Goal: Information Seeking & Learning: Compare options

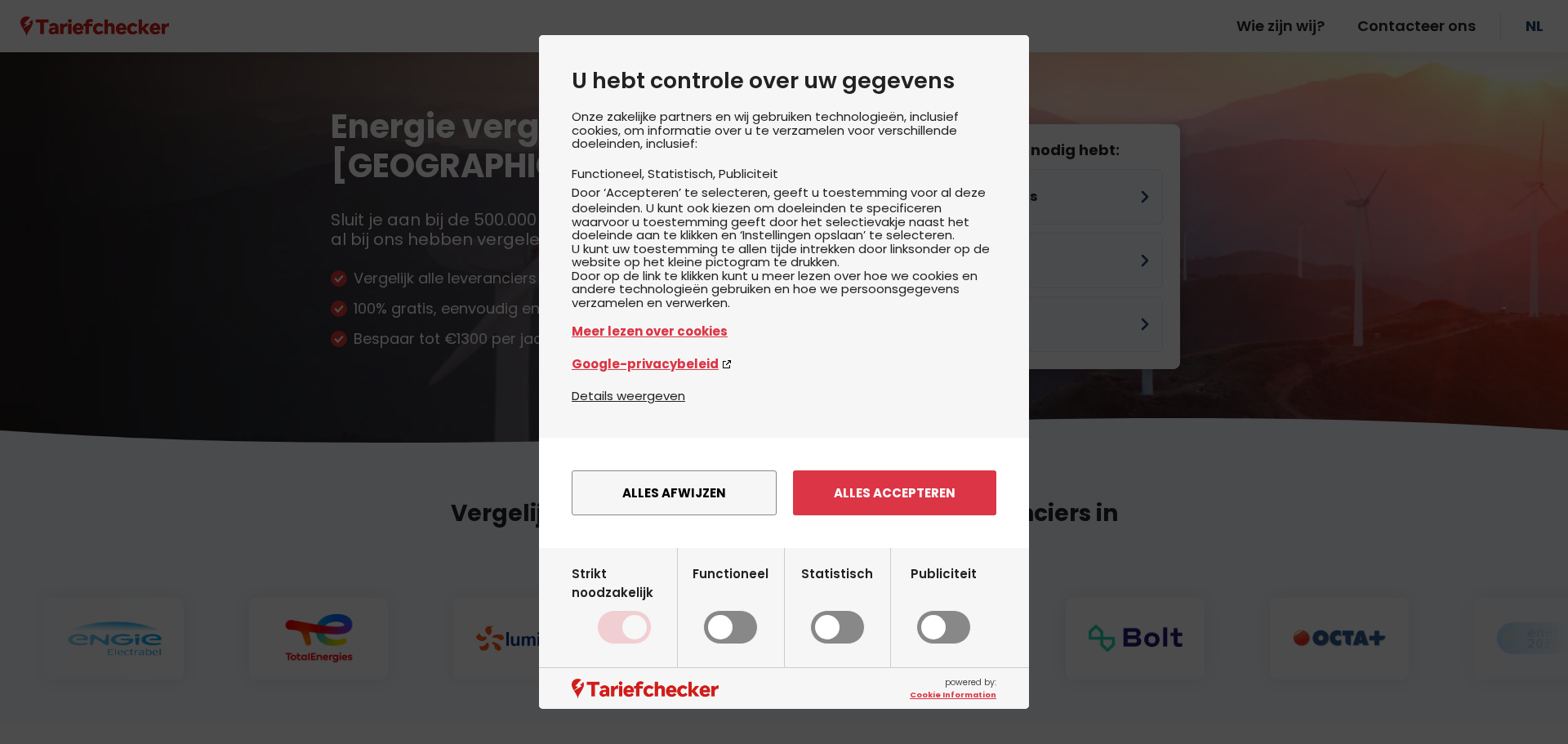
click at [888, 502] on button "Alles accepteren" at bounding box center [894, 493] width 203 height 45
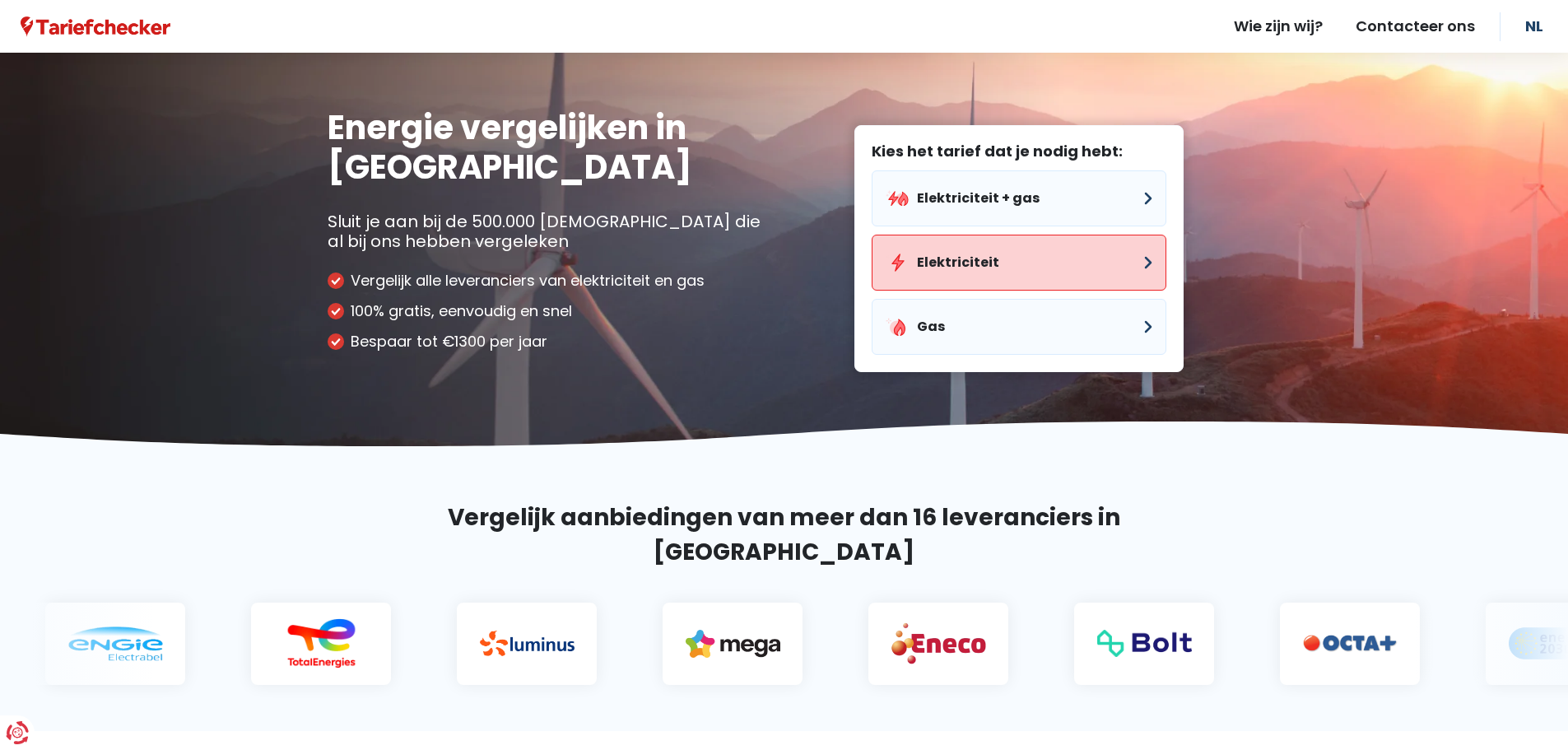
click at [980, 253] on button "Elektriciteit" at bounding box center [1018, 262] width 294 height 56
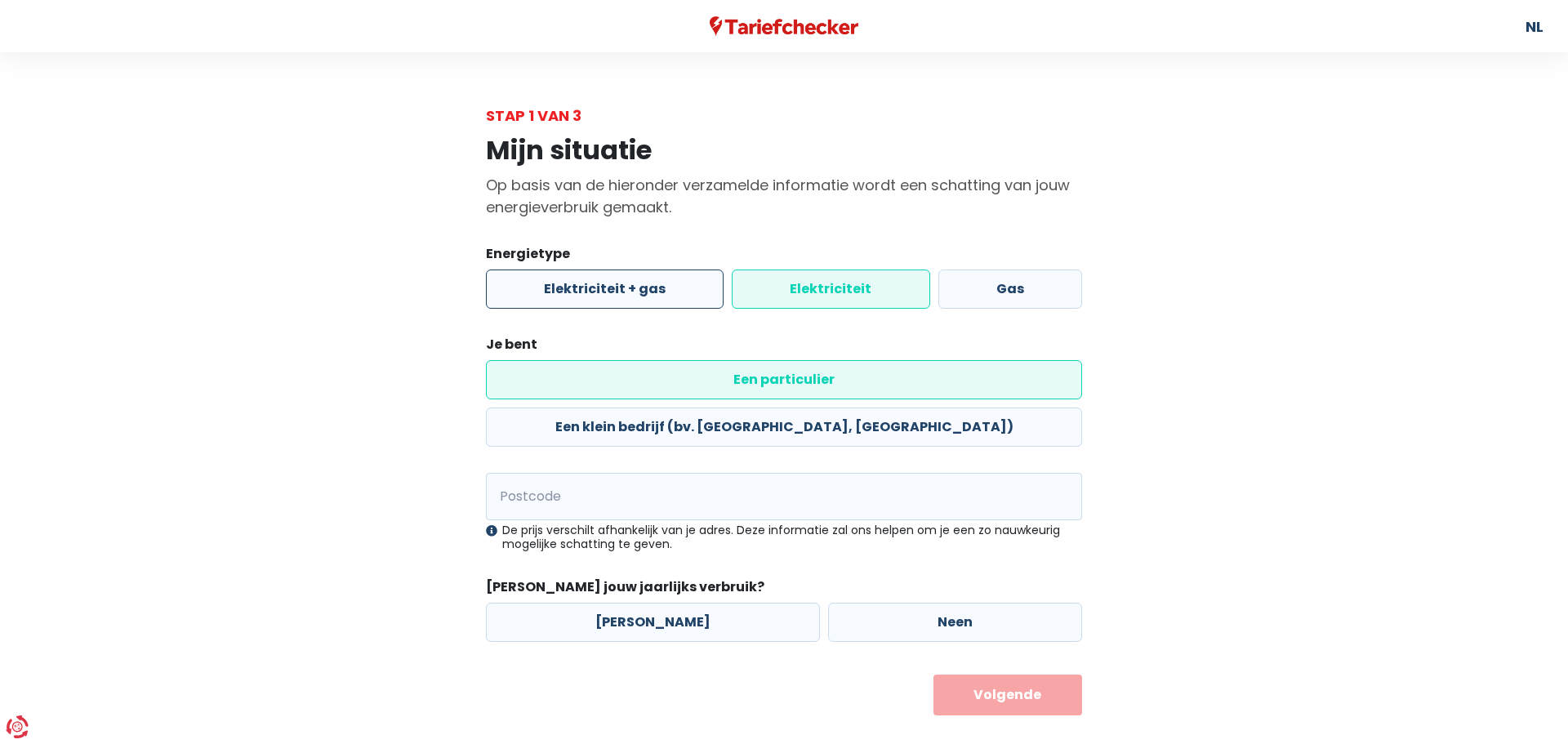
click at [579, 279] on label "Elektriciteit + gas" at bounding box center [605, 290] width 238 height 40
click at [579, 279] on input "Elektriciteit + gas" at bounding box center [605, 290] width 238 height 40
radio input "true"
radio input "false"
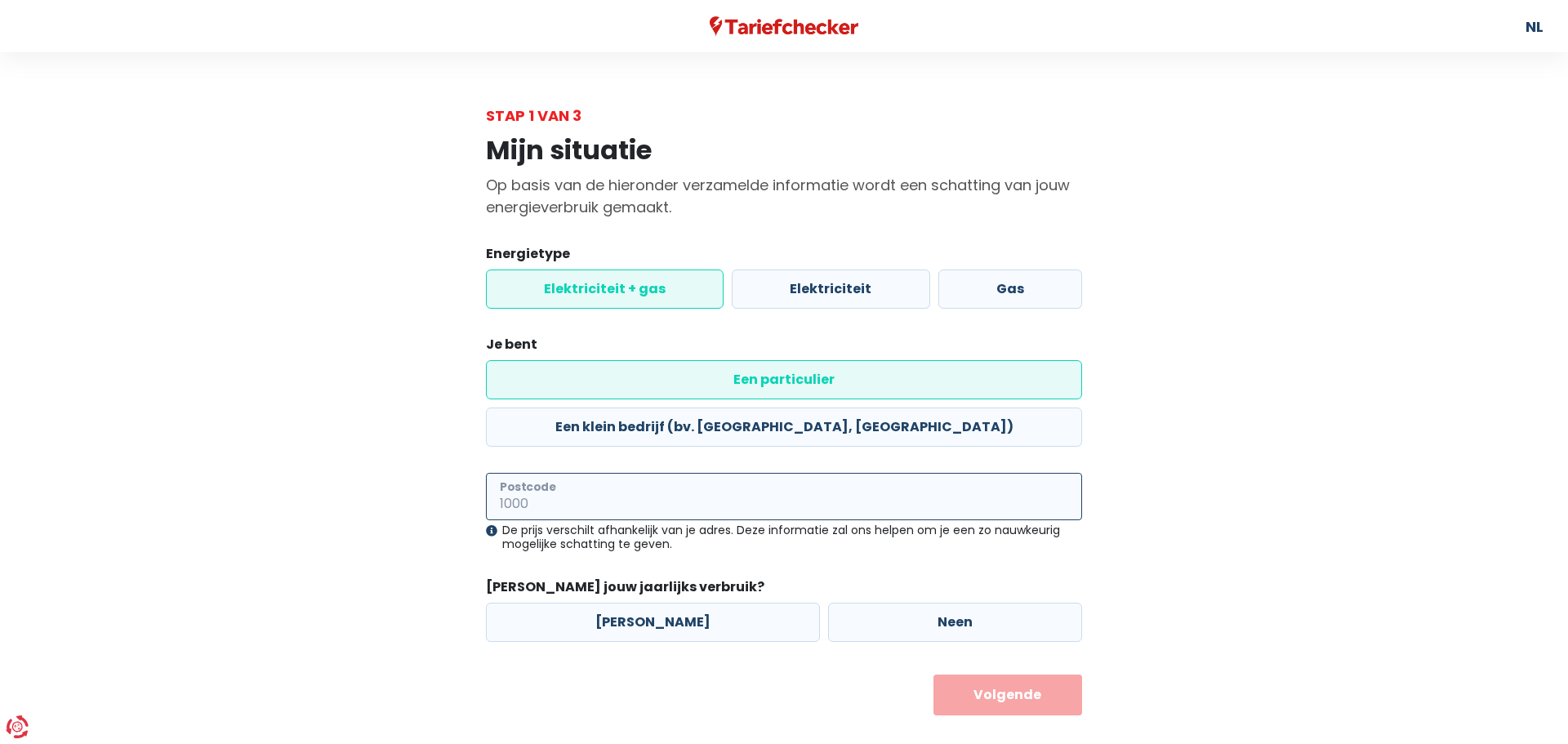
click at [621, 473] on input "Postcode" at bounding box center [784, 497] width 596 height 48
type input "3000"
click at [981, 675] on button "Volgende" at bounding box center [1008, 695] width 150 height 41
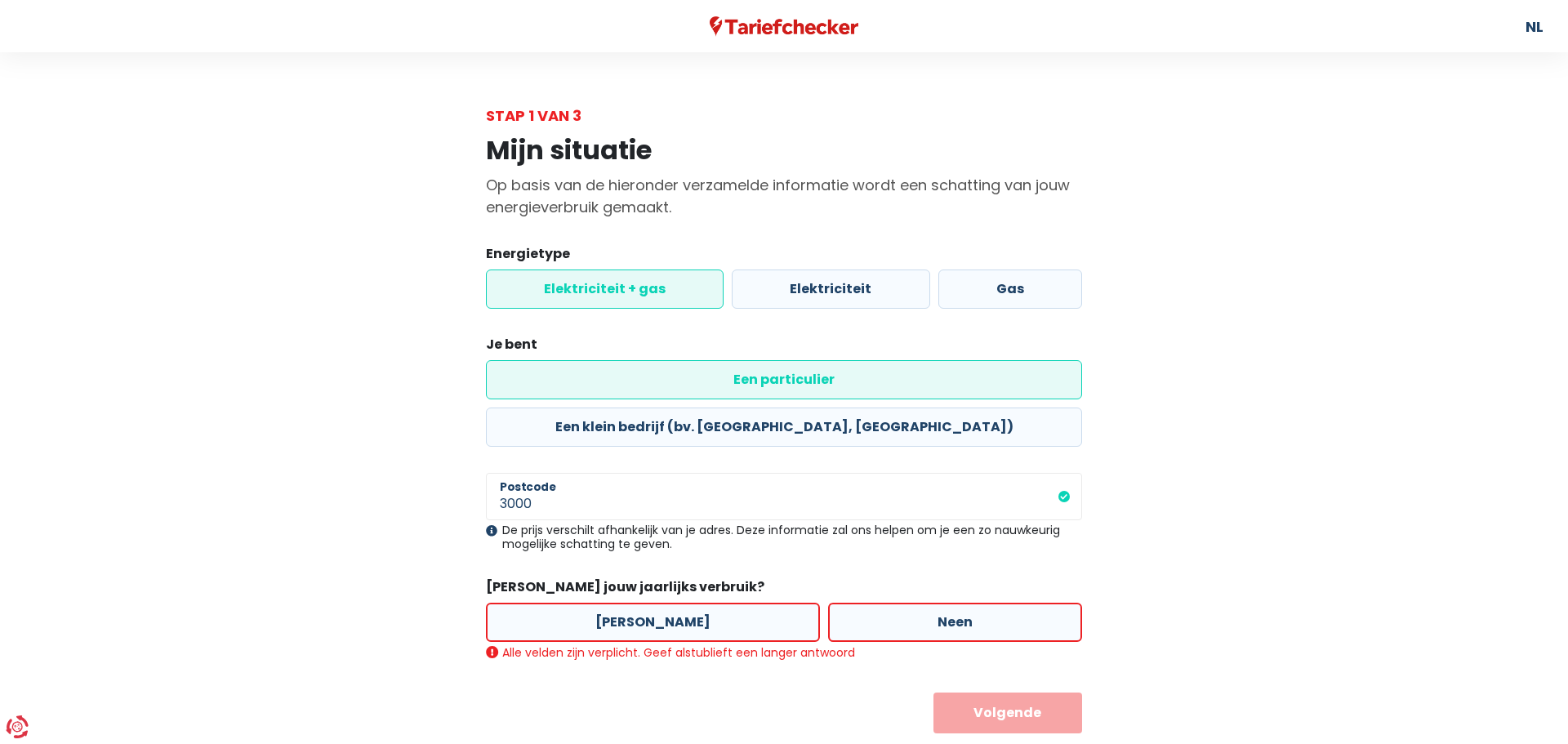
drag, startPoint x: 847, startPoint y: 573, endPoint x: 902, endPoint y: 616, distance: 69.8
click at [847, 602] on label "Neen" at bounding box center [954, 622] width 254 height 40
click at [847, 602] on input "Neen" at bounding box center [954, 622] width 254 height 40
radio input "true"
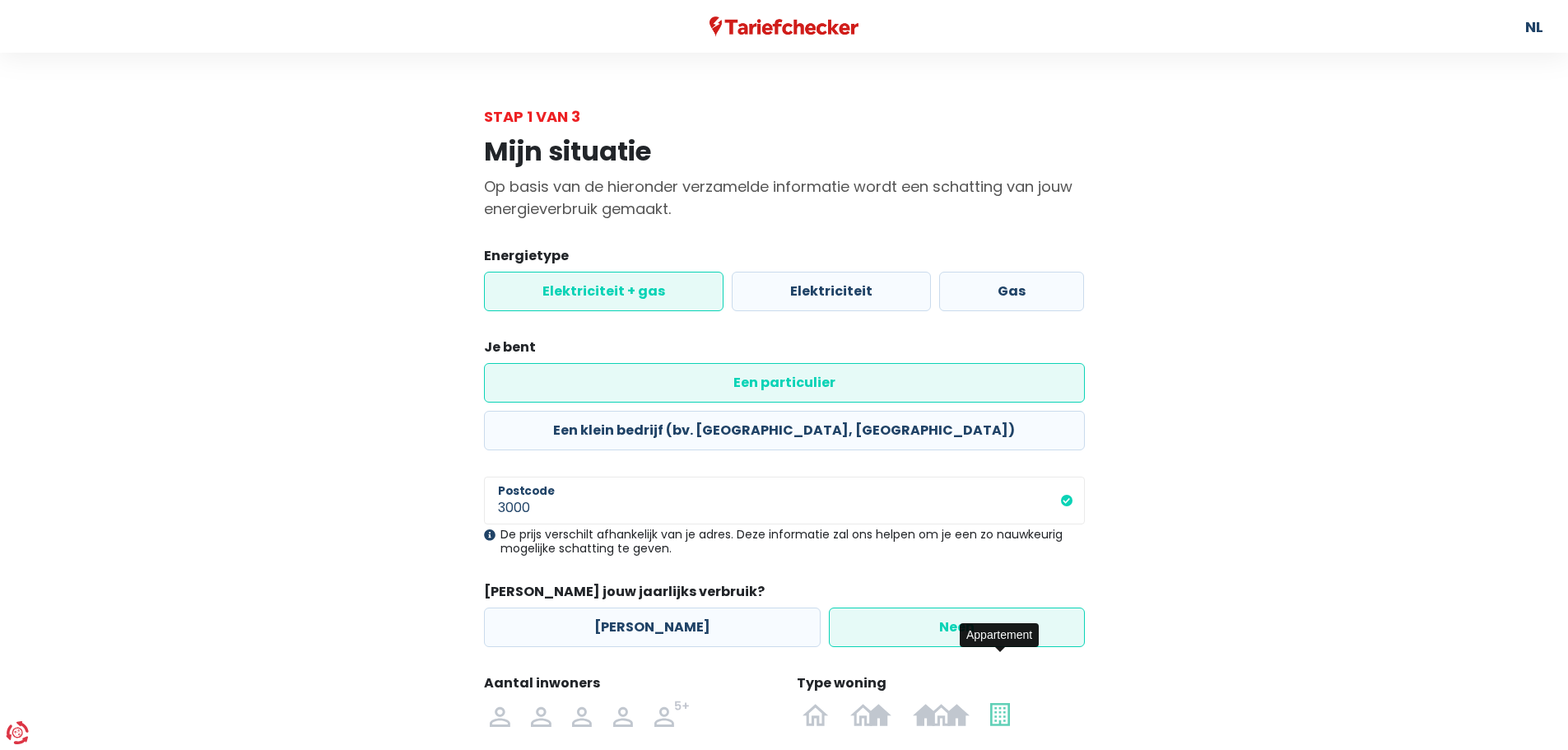
click at [1009, 701] on img at bounding box center [999, 714] width 19 height 27
click at [1009, 701] on input "radio" at bounding box center [1000, 714] width 41 height 27
radio input "true"
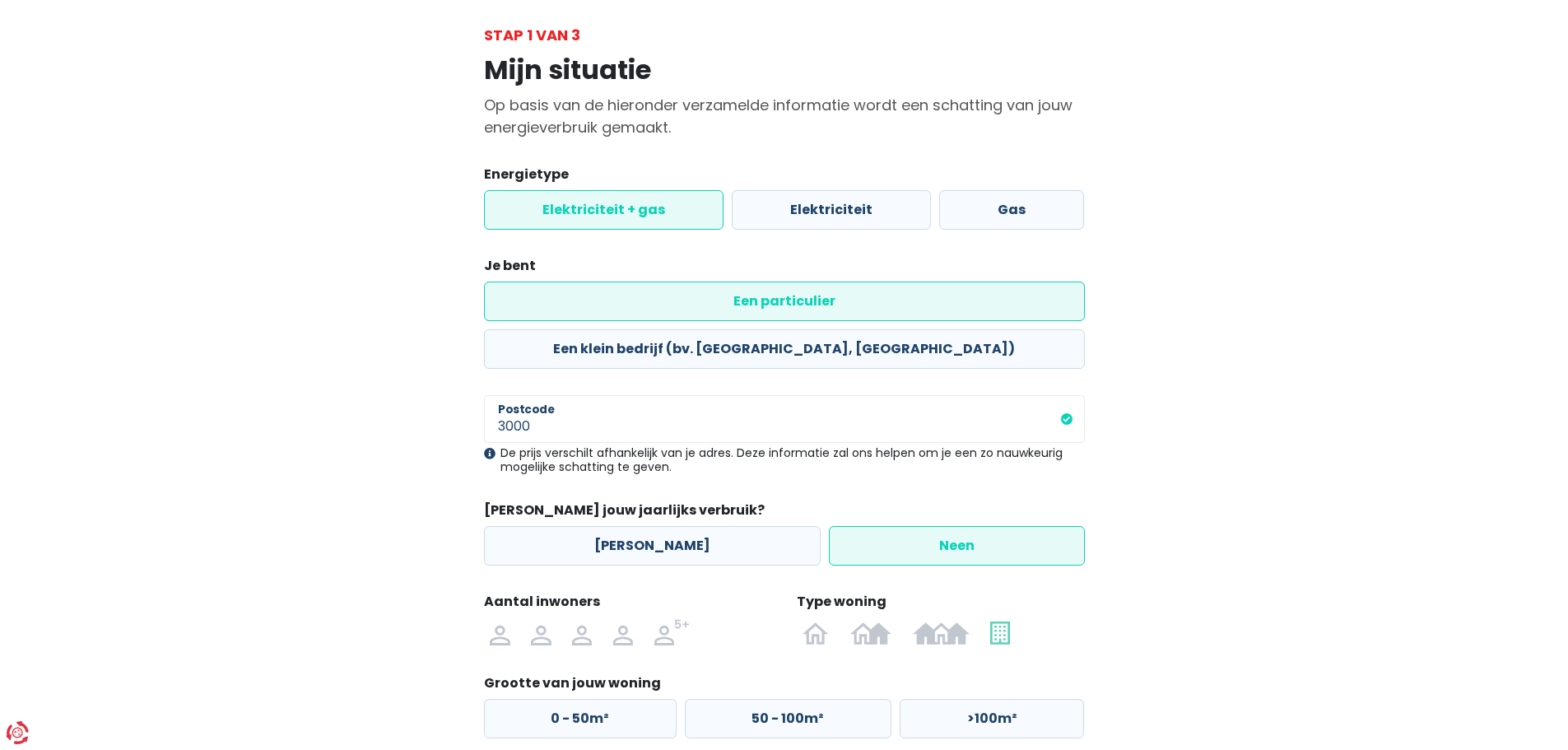
scroll to position [150, 0]
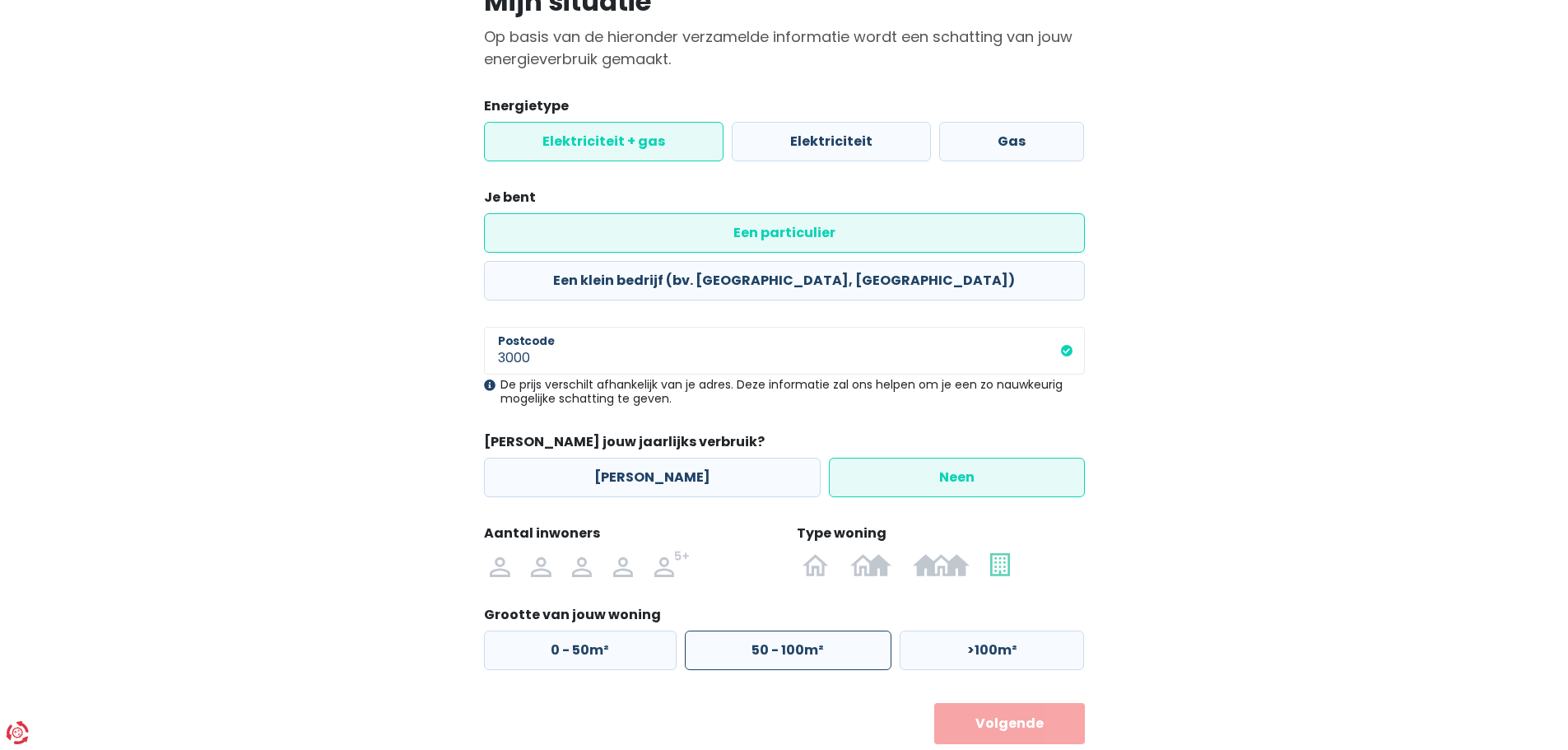
click at [774, 631] on label "50 - 100m²" at bounding box center [788, 650] width 206 height 40
click at [774, 631] on input "50 - 100m²" at bounding box center [788, 650] width 206 height 40
radio input "true"
click at [1021, 704] on button "Volgende" at bounding box center [1010, 724] width 151 height 41
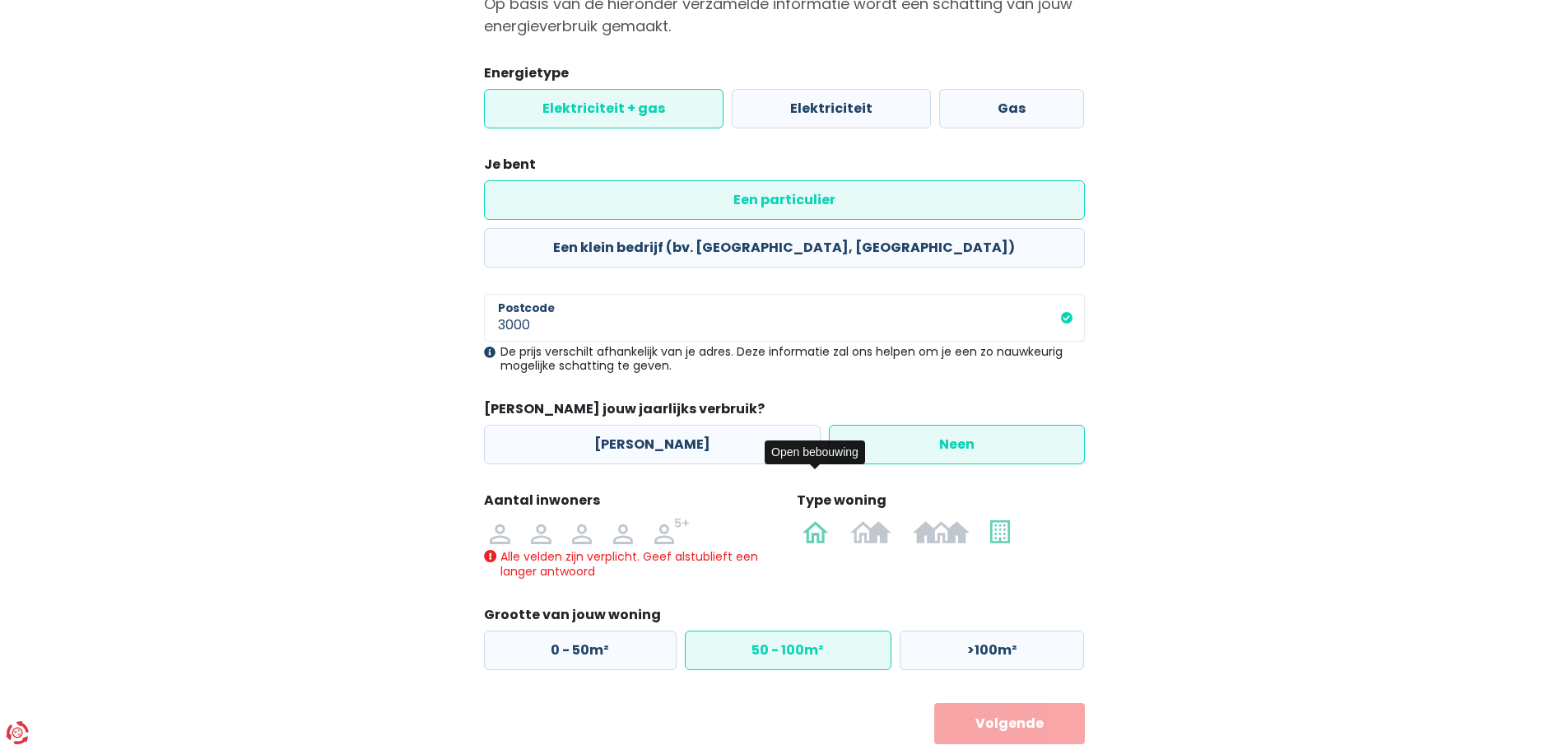
click at [818, 518] on img at bounding box center [816, 531] width 27 height 27
click at [818, 518] on input "radio" at bounding box center [817, 531] width 48 height 27
radio input "true"
radio input "false"
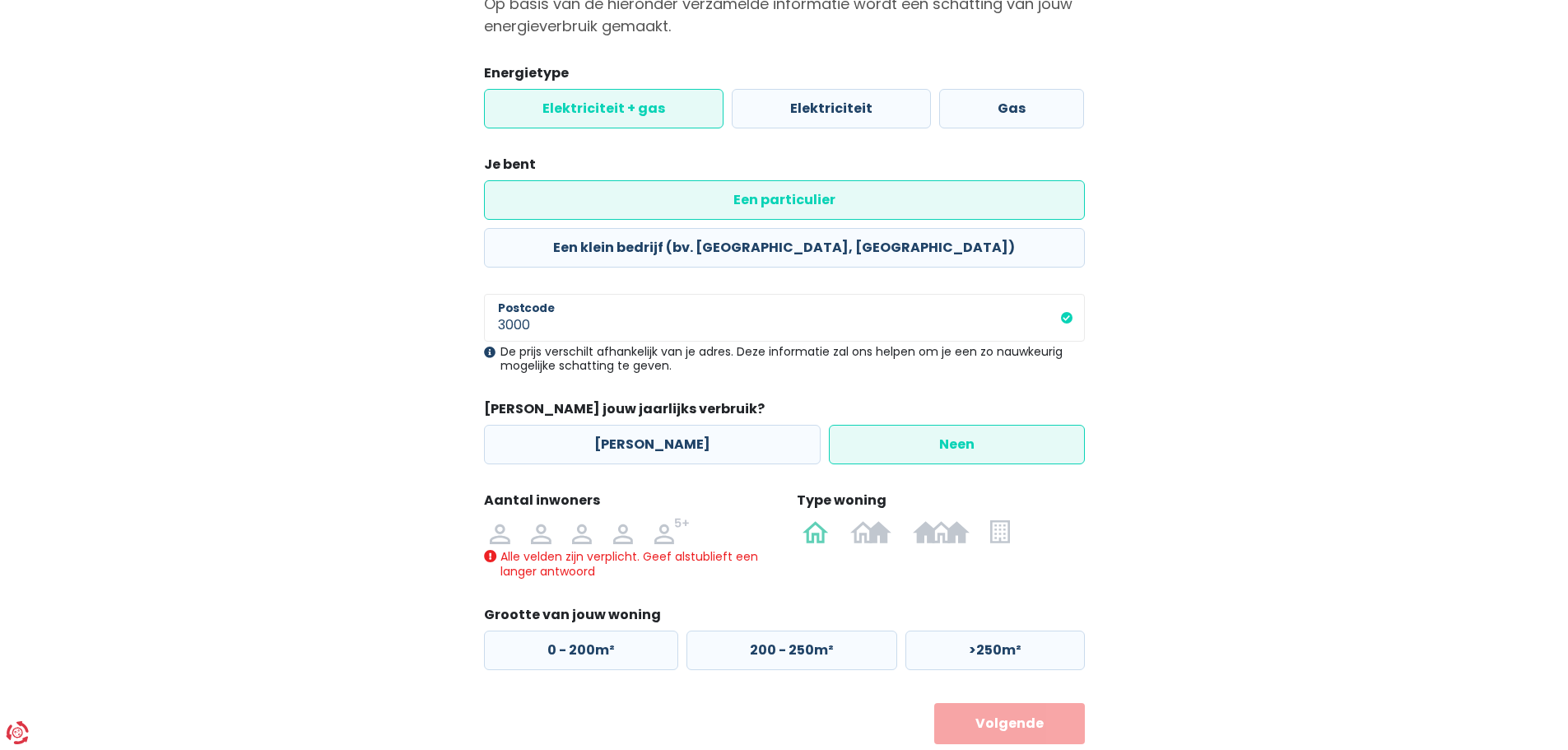
click at [983, 704] on button "Volgende" at bounding box center [1010, 724] width 151 height 41
click at [575, 518] on img at bounding box center [582, 531] width 20 height 27
click at [575, 518] on input "radio" at bounding box center [582, 531] width 41 height 27
radio input "true"
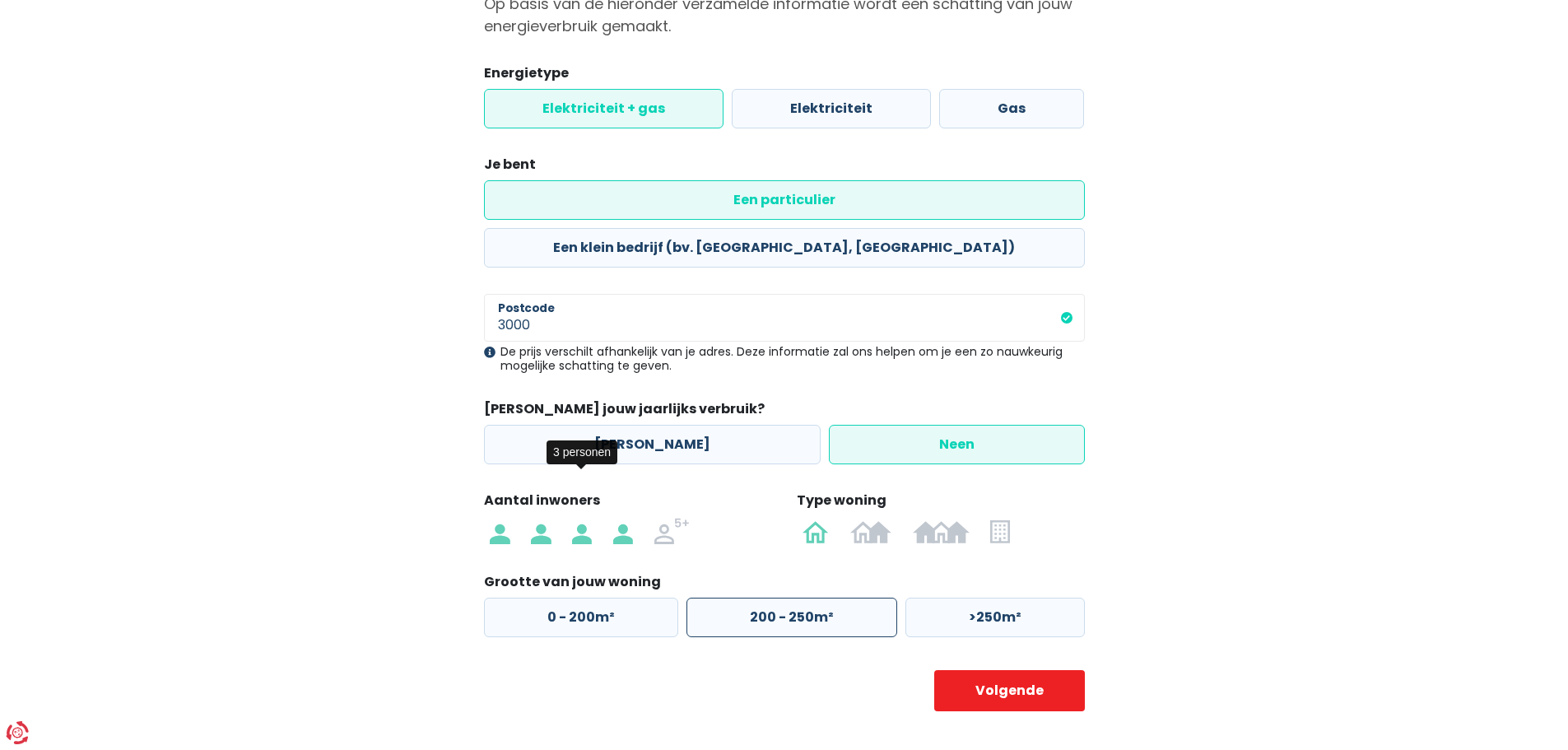
scroll to position [150, 0]
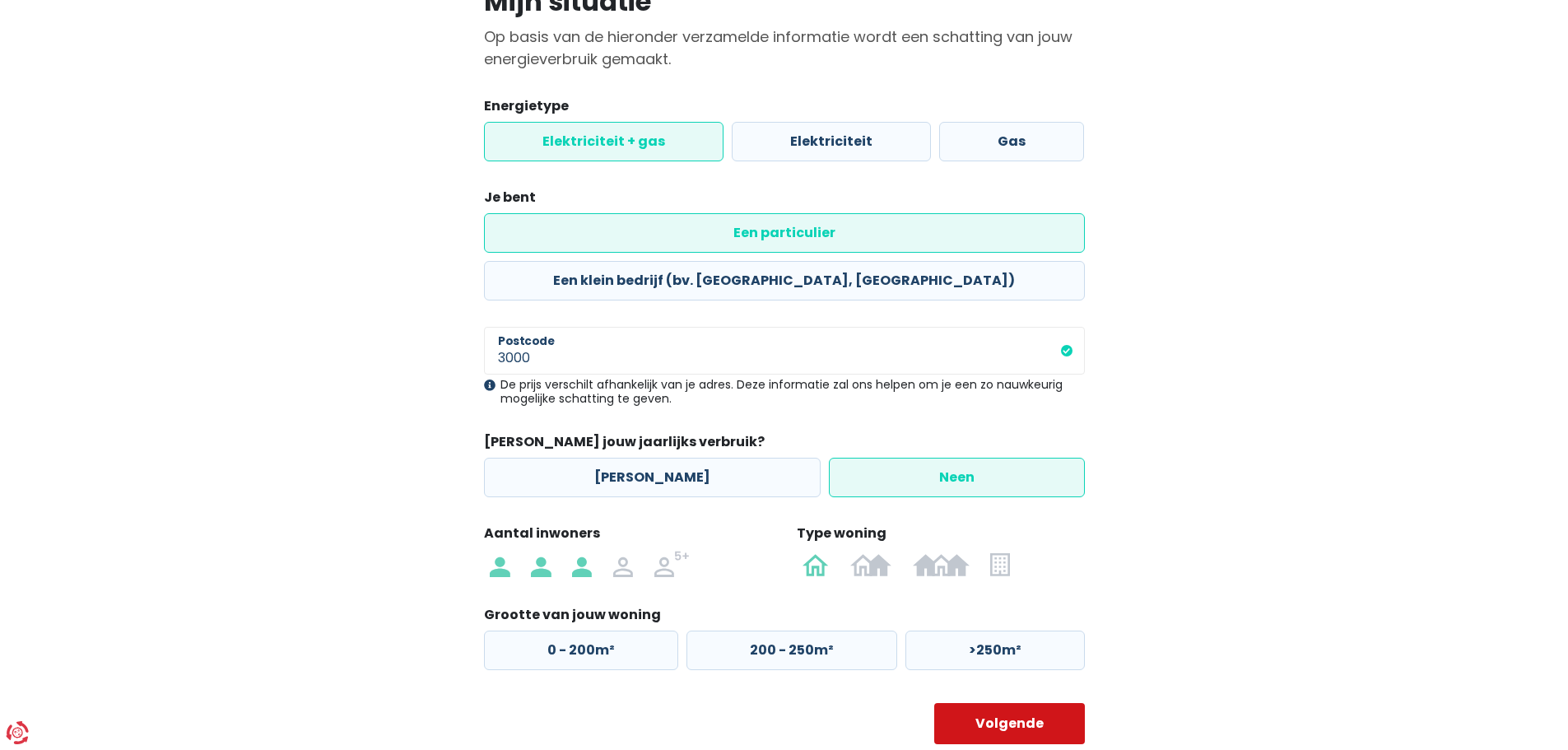
click at [972, 704] on button "Volgende" at bounding box center [1010, 724] width 151 height 41
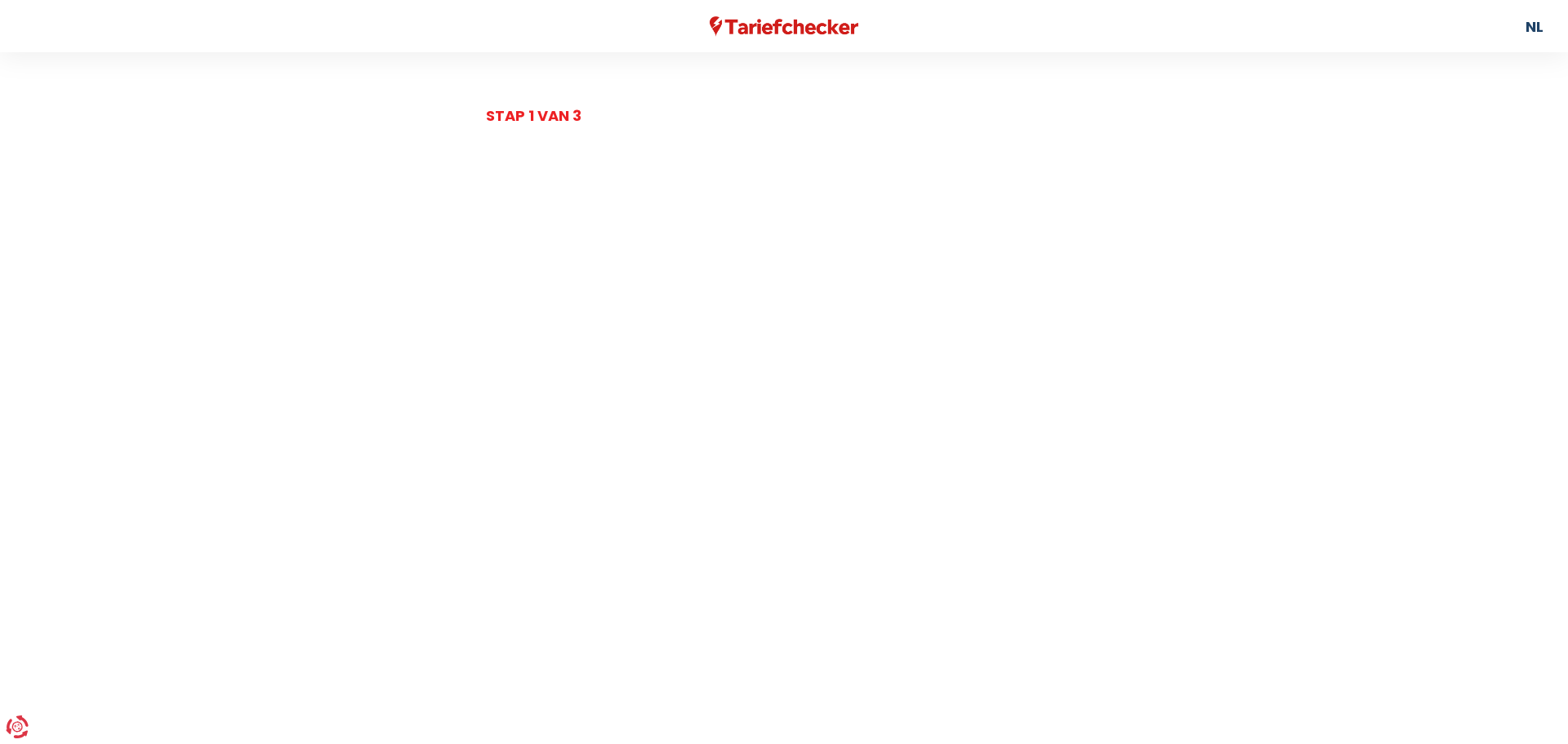
select select
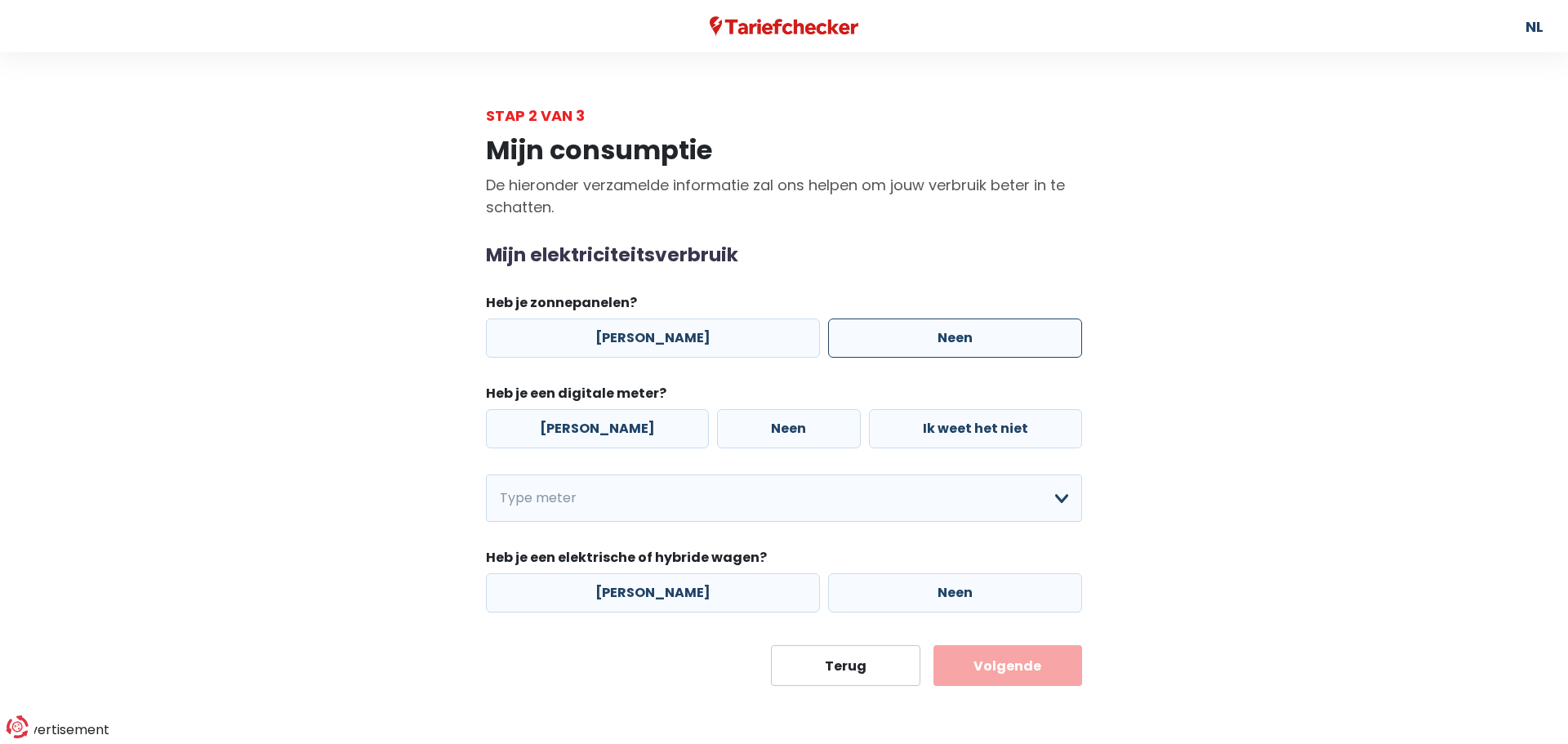
click at [876, 342] on label "Neen" at bounding box center [954, 338] width 254 height 40
click at [876, 342] on input "Neen" at bounding box center [954, 338] width 254 height 40
radio input "true"
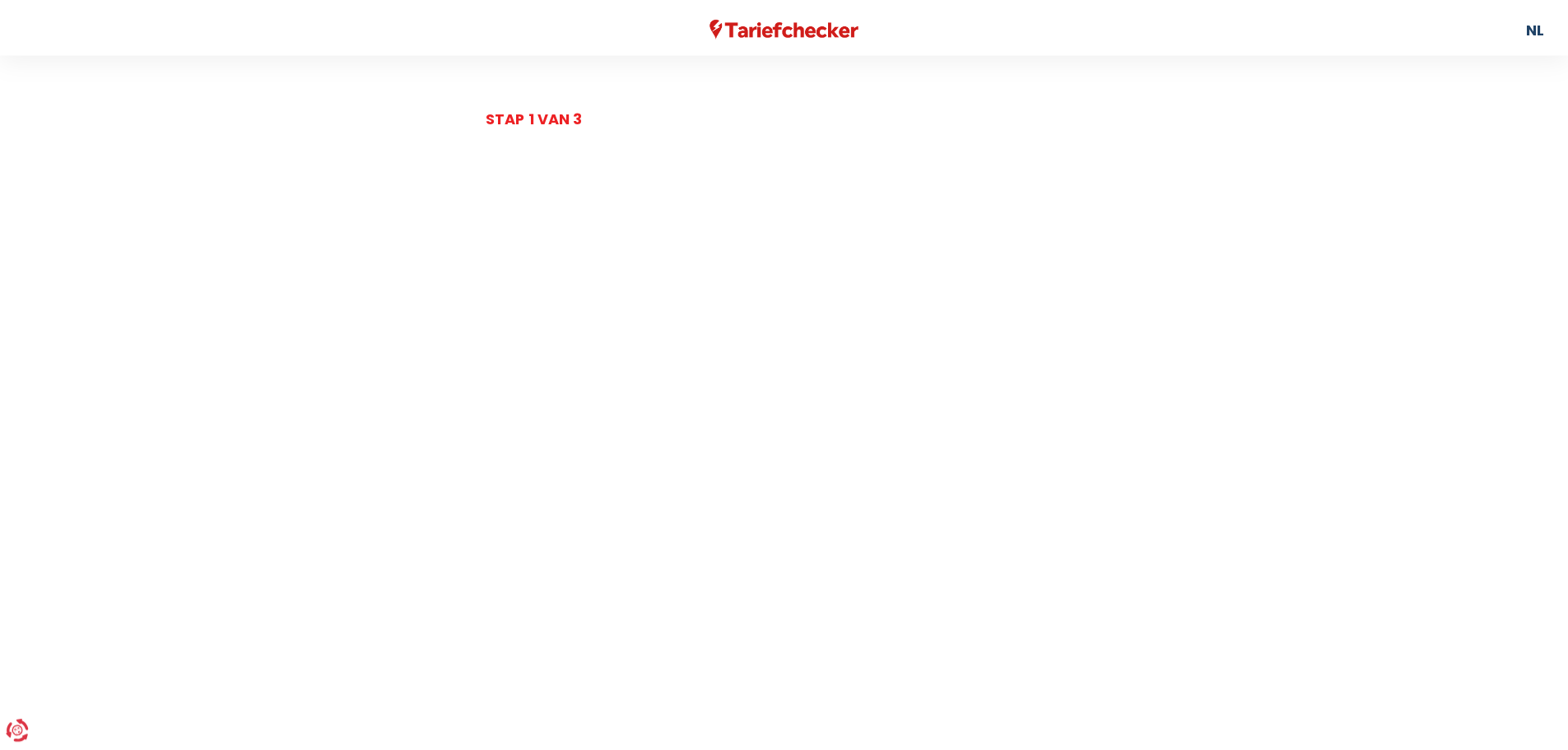
scroll to position [150, 0]
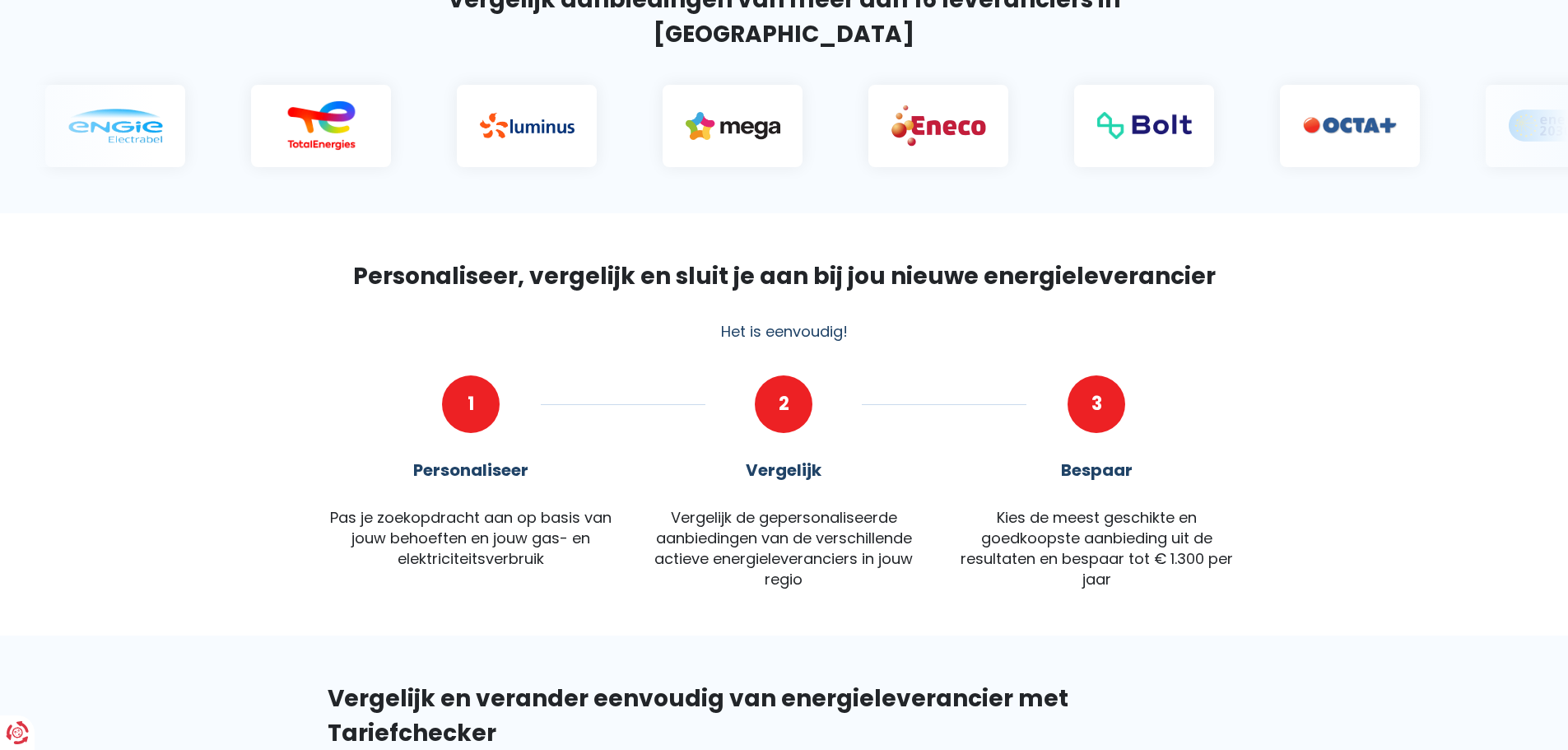
scroll to position [741, 0]
